Goal: Task Accomplishment & Management: Manage account settings

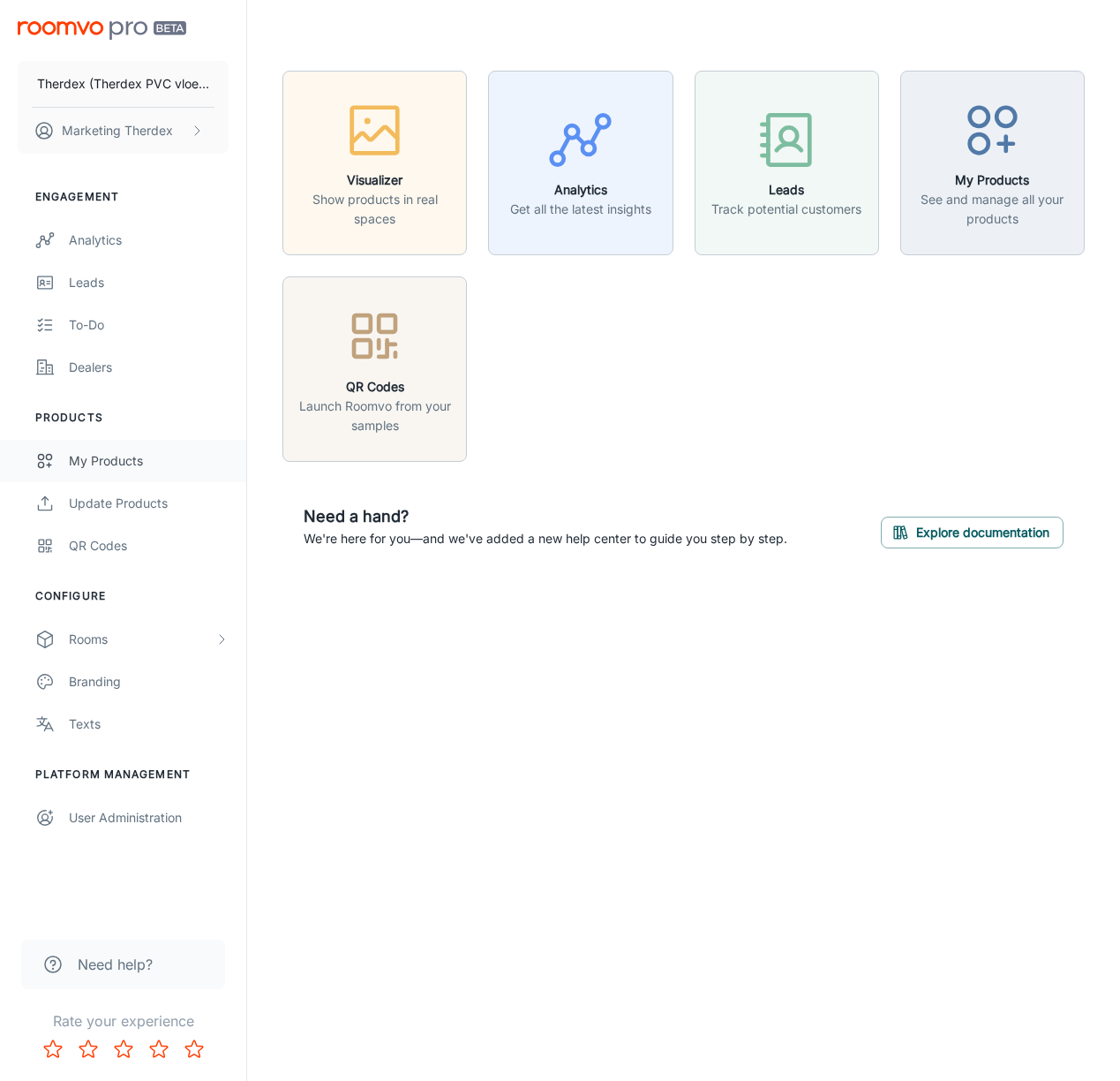
click at [138, 461] on div "My Products" at bounding box center [149, 460] width 160 height 20
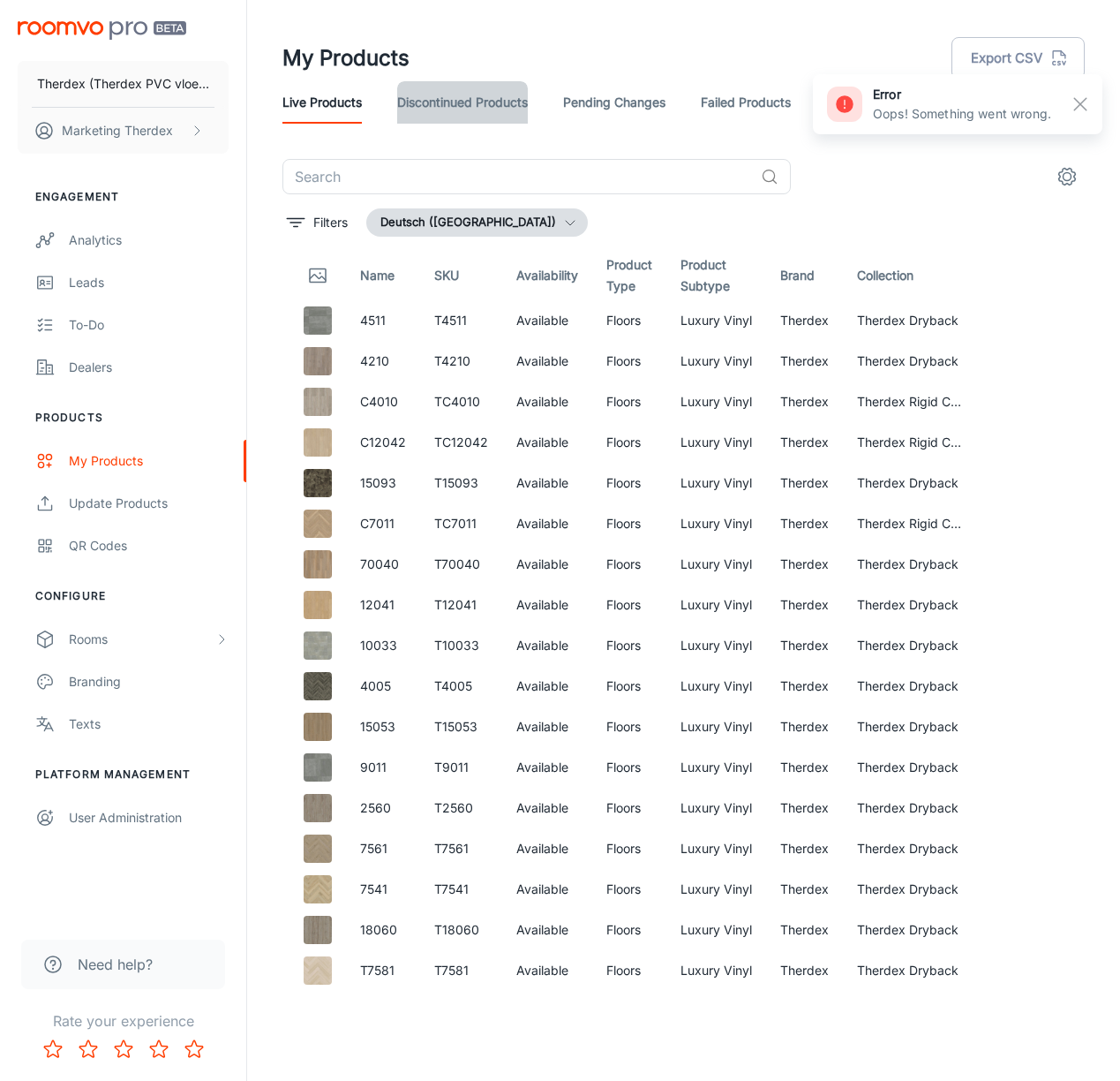
click at [485, 99] on link "Discontinued Products" at bounding box center [462, 102] width 131 height 43
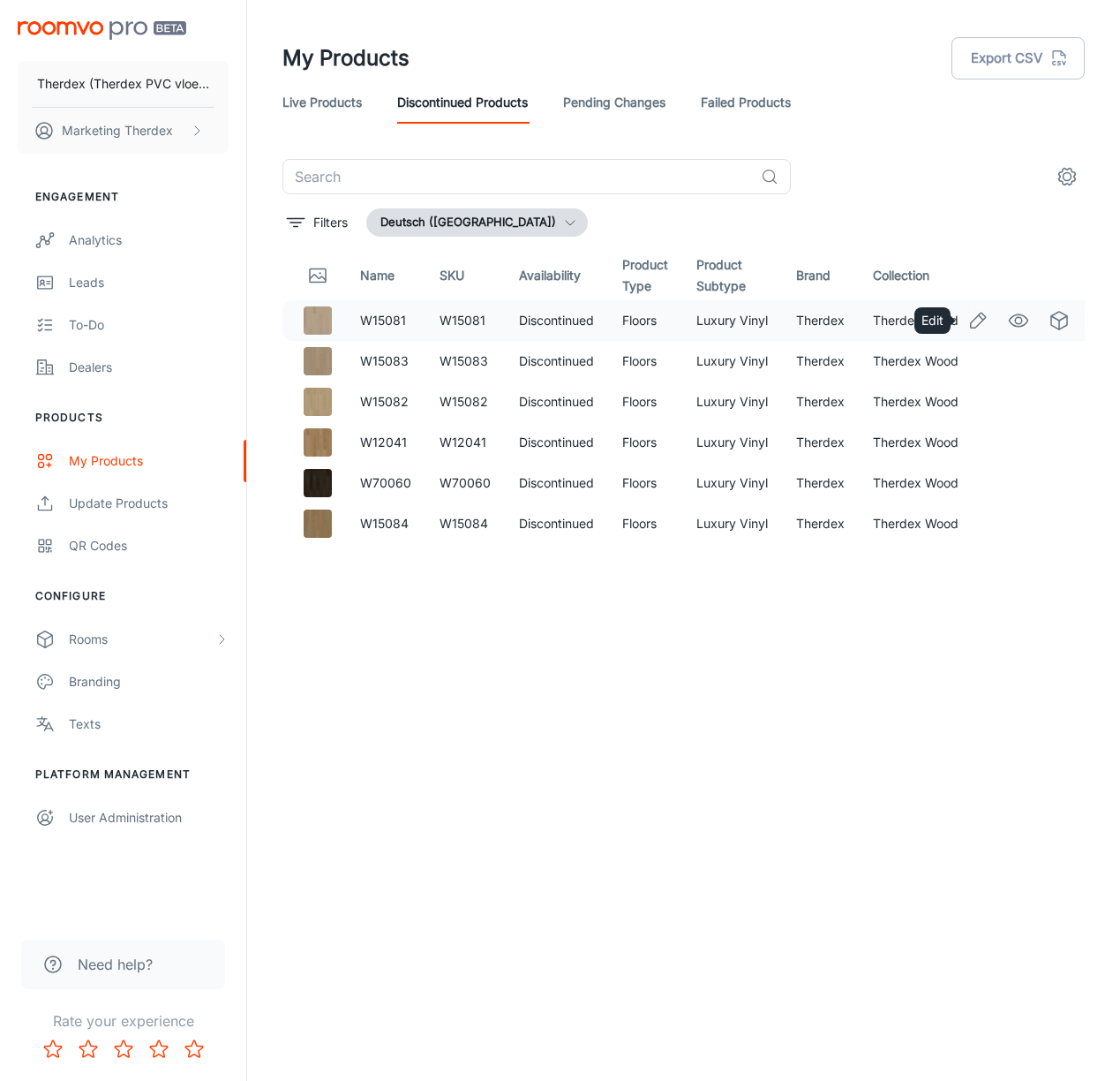
click at [968, 322] on icon "Edit" at bounding box center [978, 320] width 21 height 21
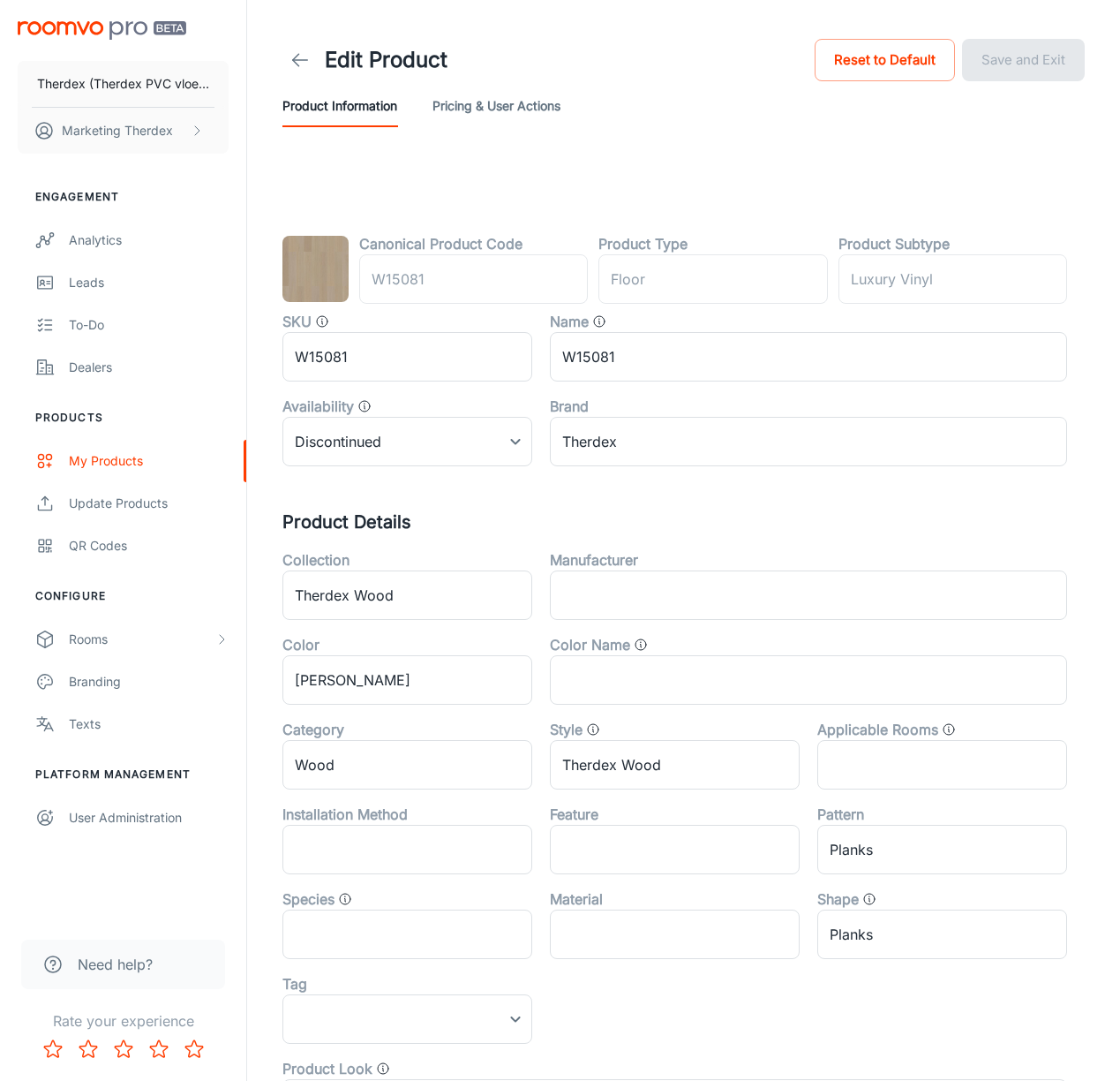
type input "Boden"
type input "Luxuriöses Vinyl"
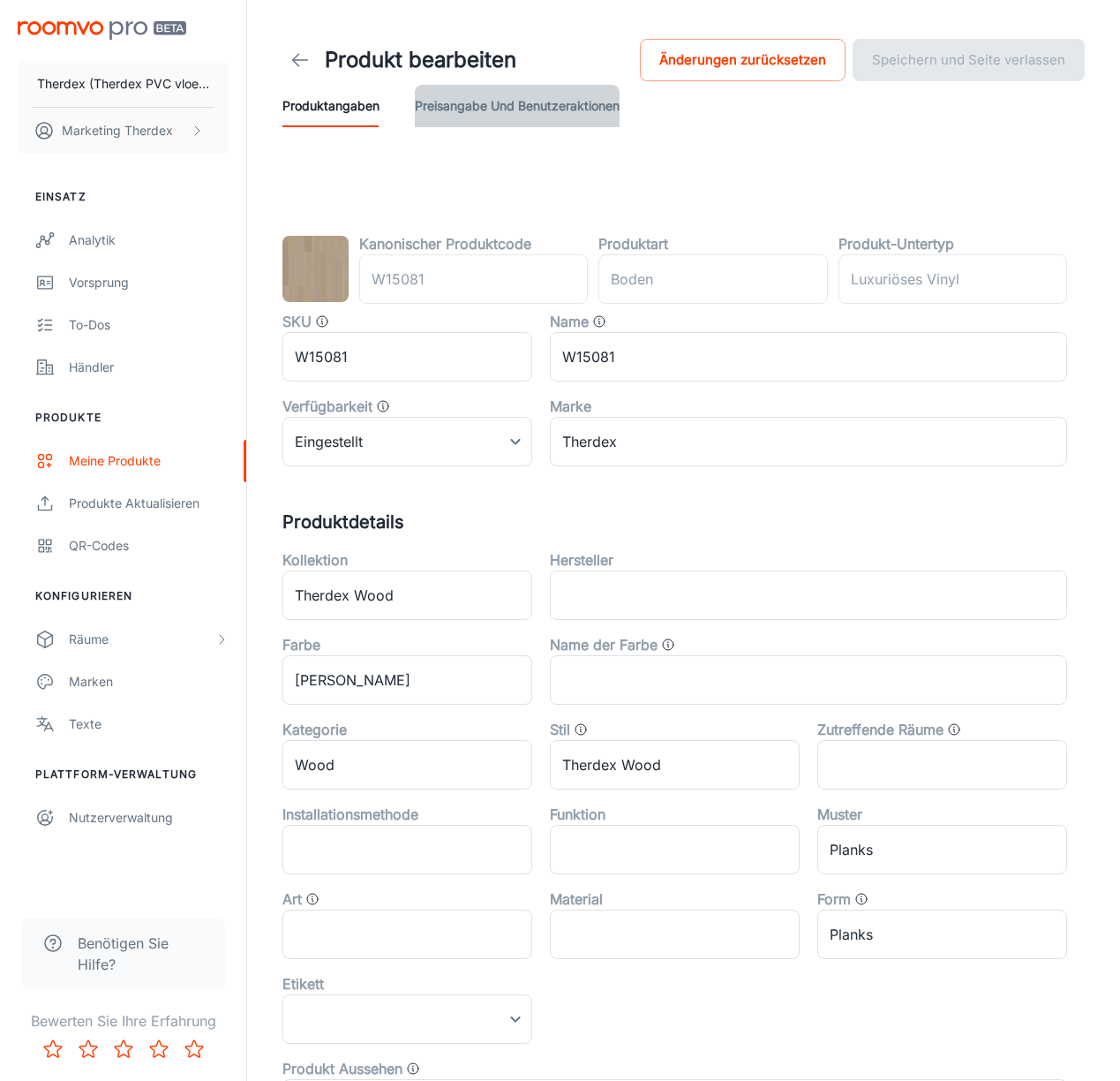
click at [464, 111] on button "Preisangabe und Benutzeraktionen" at bounding box center [517, 106] width 204 height 43
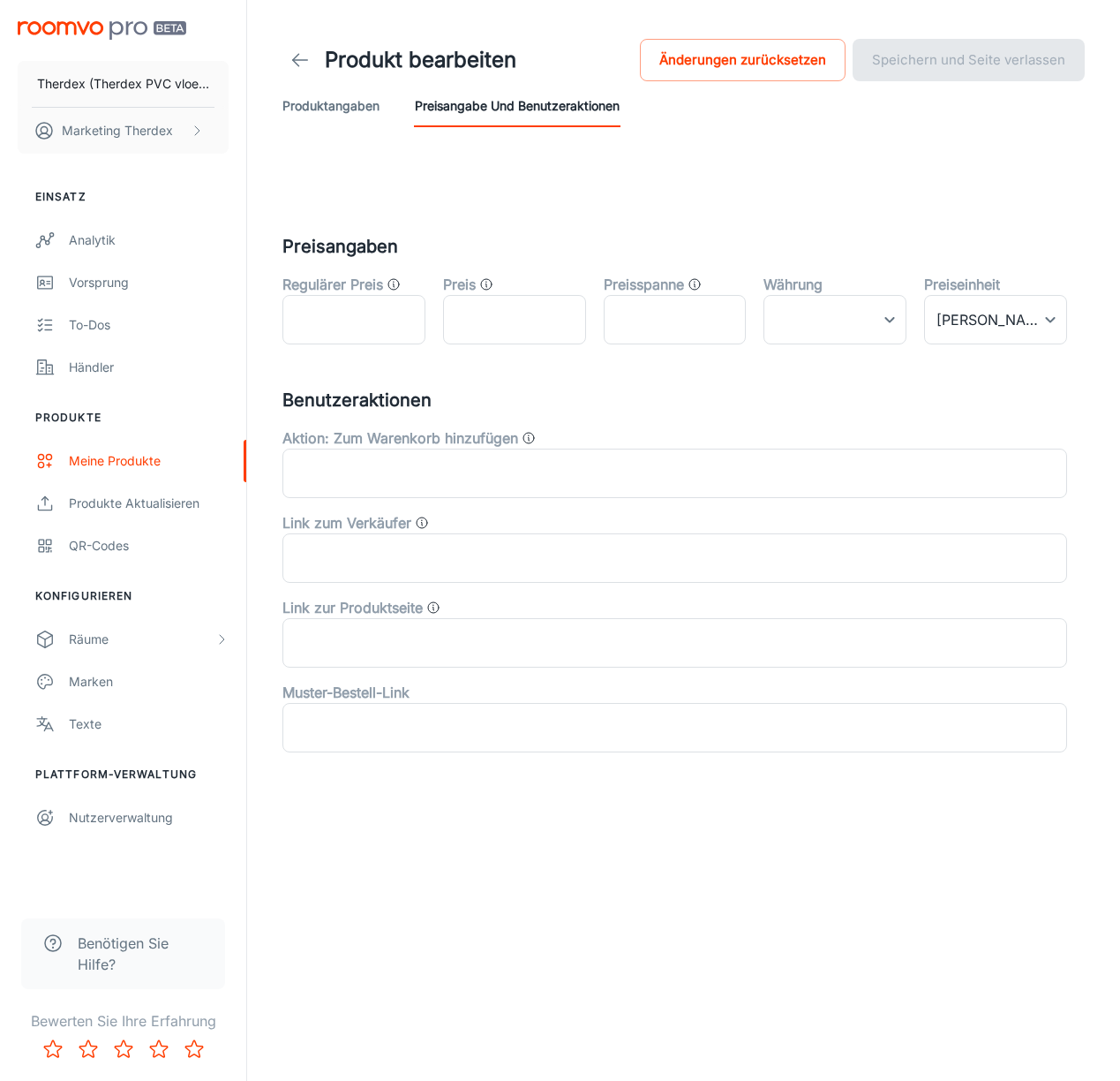
click at [343, 104] on button "Produktangaben" at bounding box center [331, 106] width 97 height 43
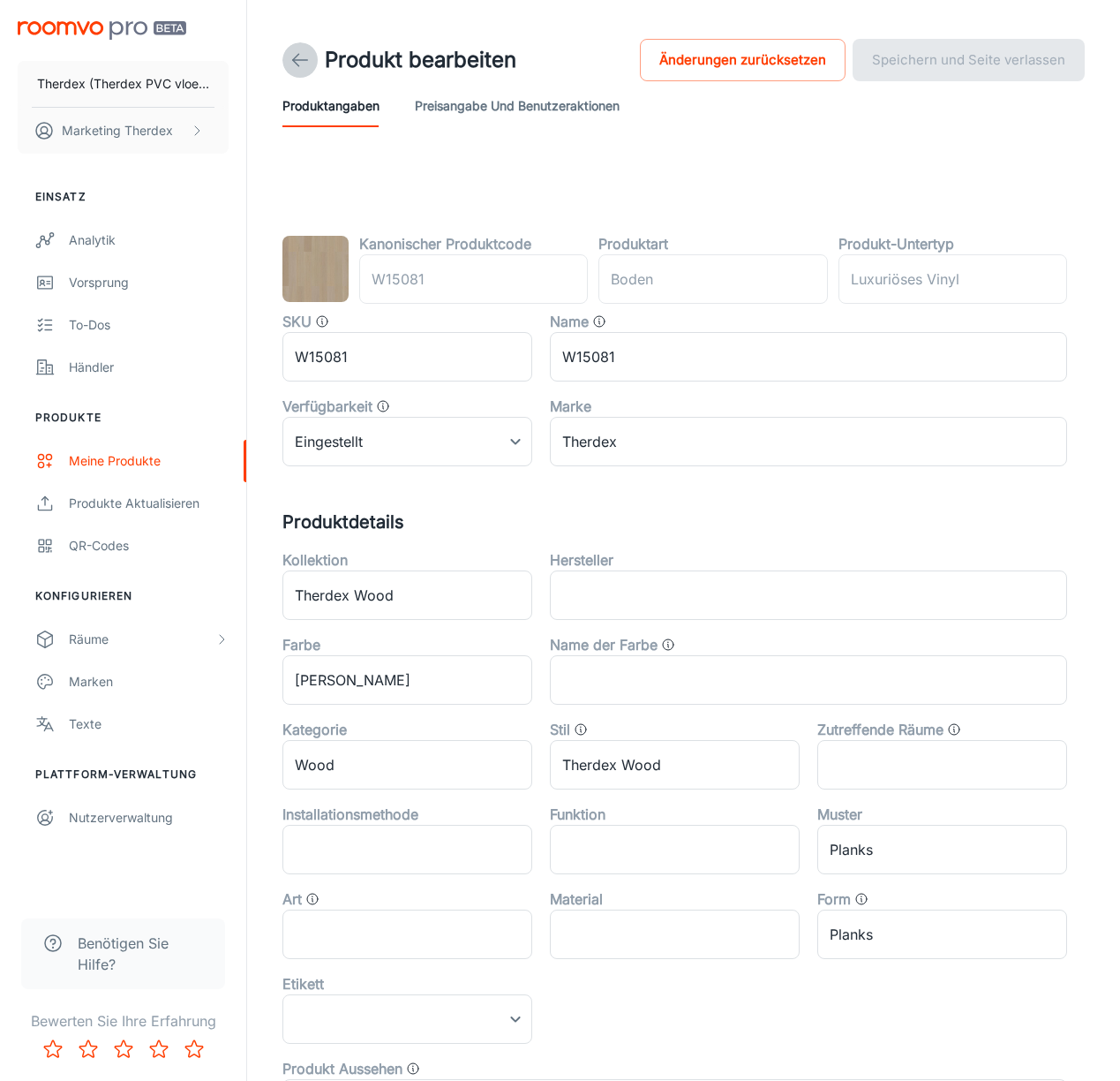
click at [303, 62] on icon at bounding box center [300, 59] width 21 height 21
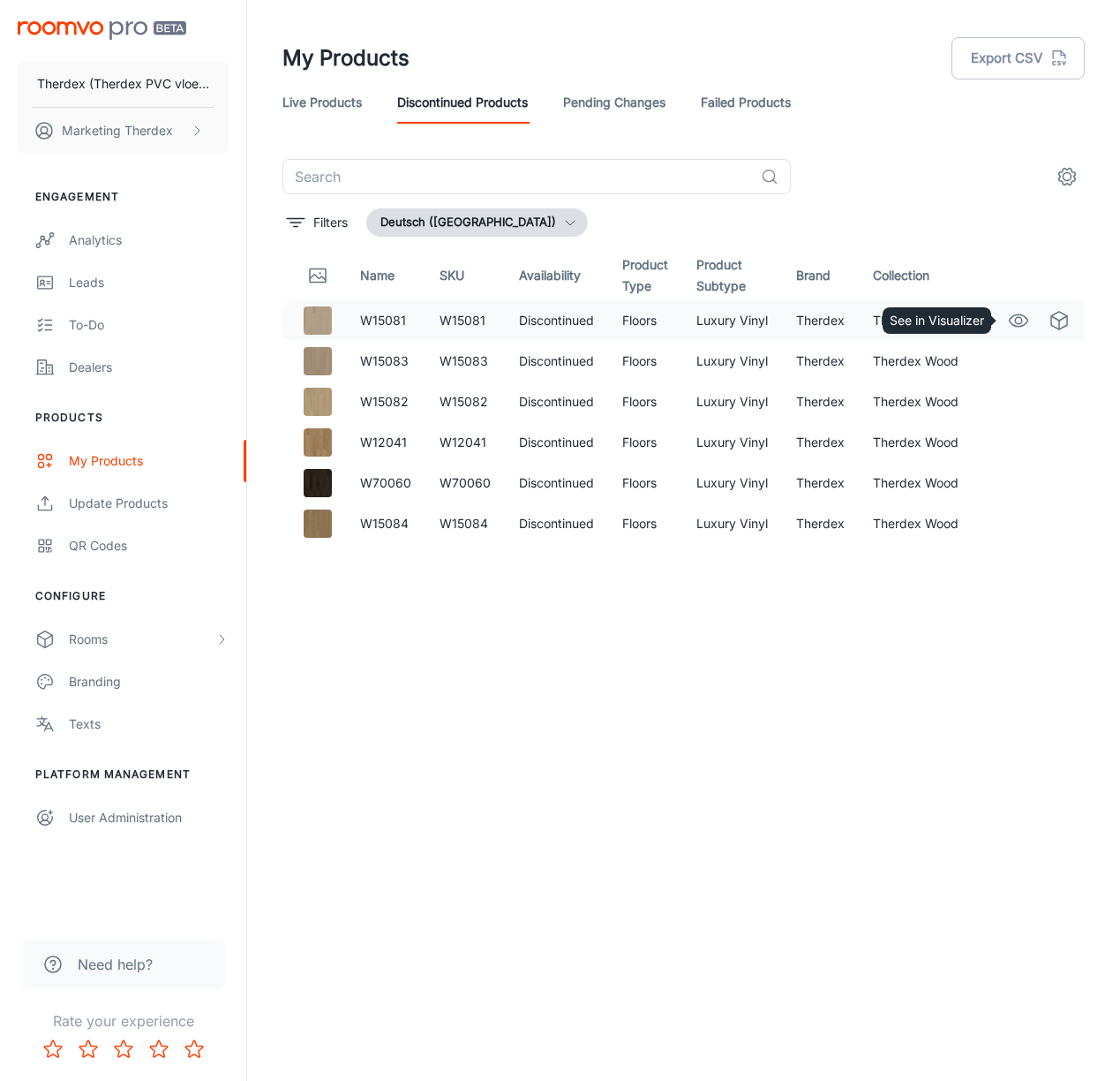
click at [1024, 317] on icon "See in Visualizer" at bounding box center [1019, 320] width 21 height 21
click at [1060, 320] on polyline "See in Virtual Samples" at bounding box center [1059, 318] width 16 height 5
click at [1058, 362] on icon "See in Virtual Samples" at bounding box center [1059, 361] width 21 height 21
